Goal: Transaction & Acquisition: Purchase product/service

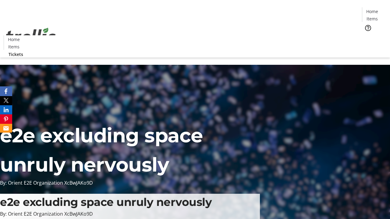
click at [367, 35] on span "Tickets" at bounding box center [374, 38] width 15 height 6
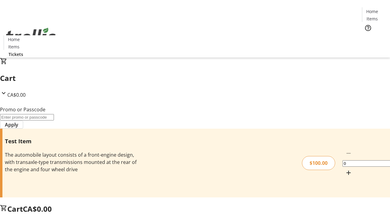
click at [345, 169] on mat-icon "Increment by one" at bounding box center [348, 172] width 7 height 7
type input "1"
type input "FLAT"
